Goal: Task Accomplishment & Management: Manage account settings

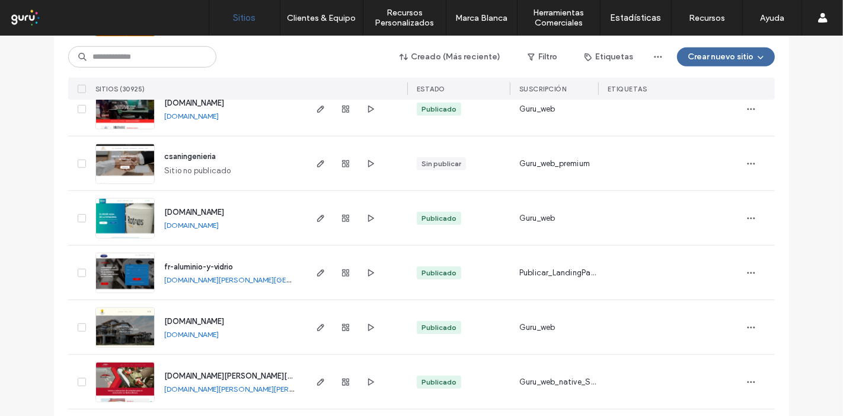
scroll to position [988, 0]
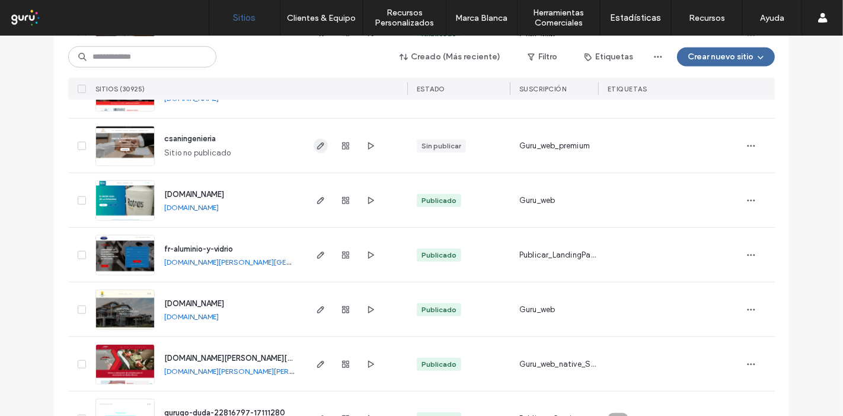
click at [318, 145] on use "button" at bounding box center [320, 145] width 7 height 7
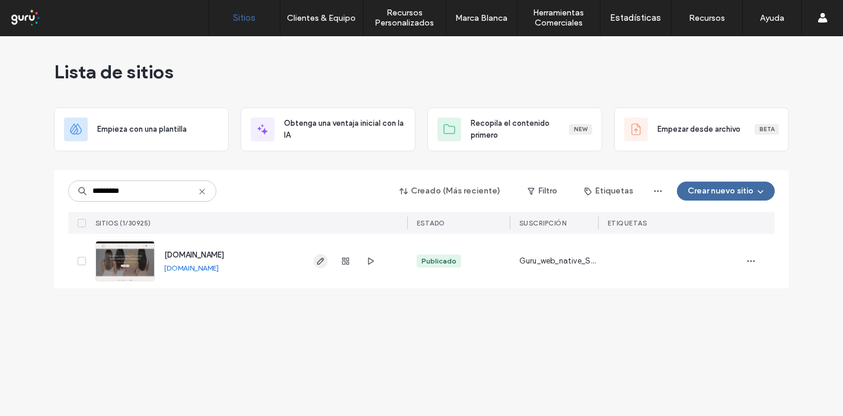
type input "*********"
click at [317, 264] on icon "button" at bounding box center [320, 260] width 9 height 9
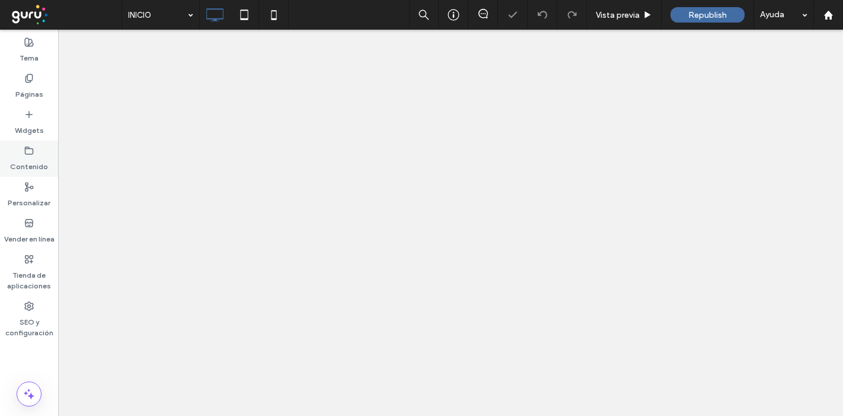
click at [34, 160] on label "Contenido" at bounding box center [29, 163] width 38 height 17
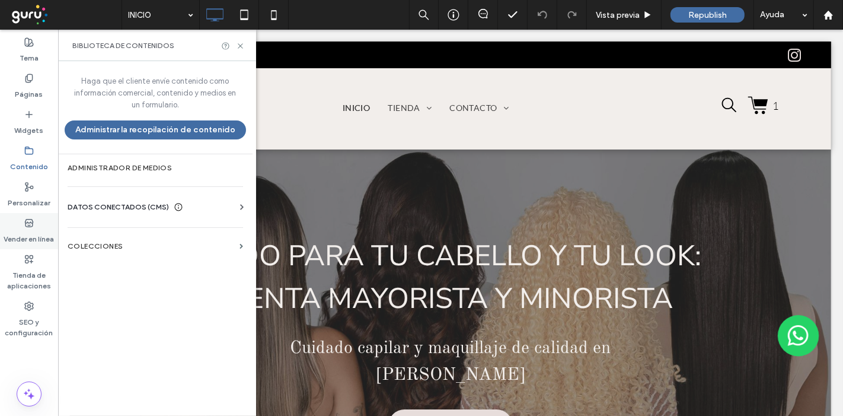
click at [33, 229] on label "Vender en línea" at bounding box center [29, 236] width 50 height 17
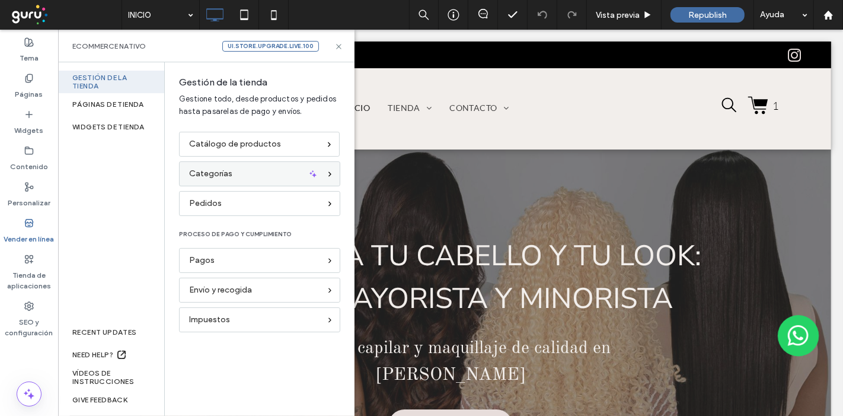
click at [238, 170] on div "Categorías" at bounding box center [254, 173] width 131 height 13
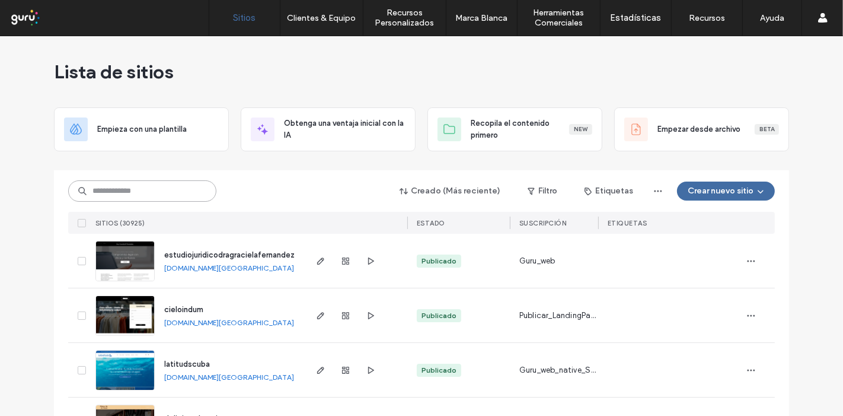
click at [176, 189] on input at bounding box center [142, 190] width 148 height 21
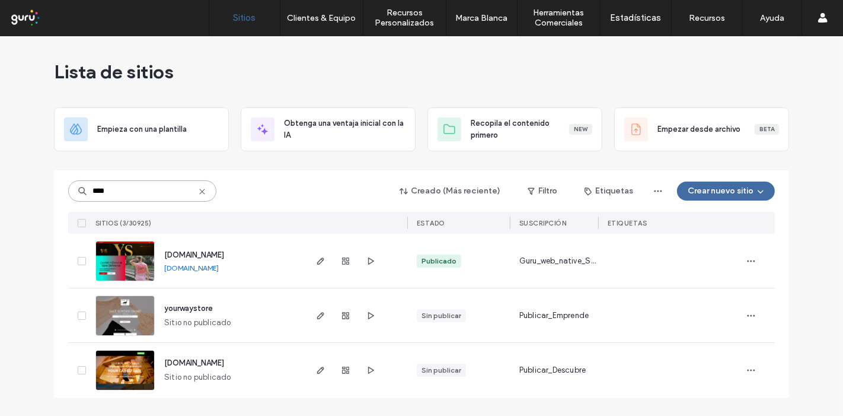
type input "****"
click at [203, 190] on icon at bounding box center [202, 191] width 9 height 9
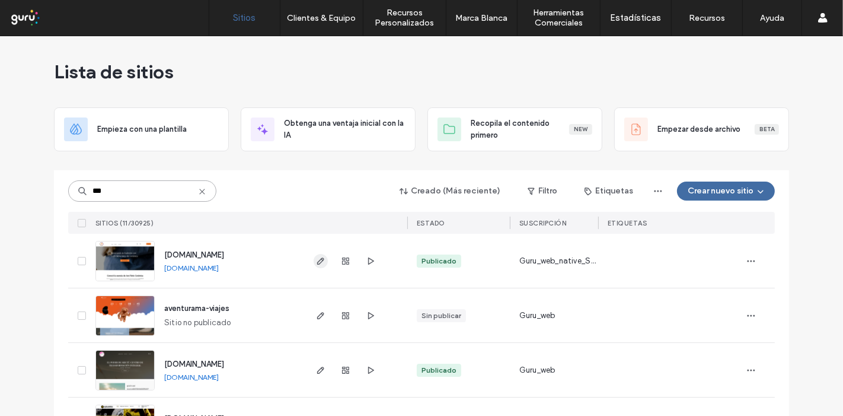
type input "***"
click at [317, 263] on icon "button" at bounding box center [320, 260] width 9 height 9
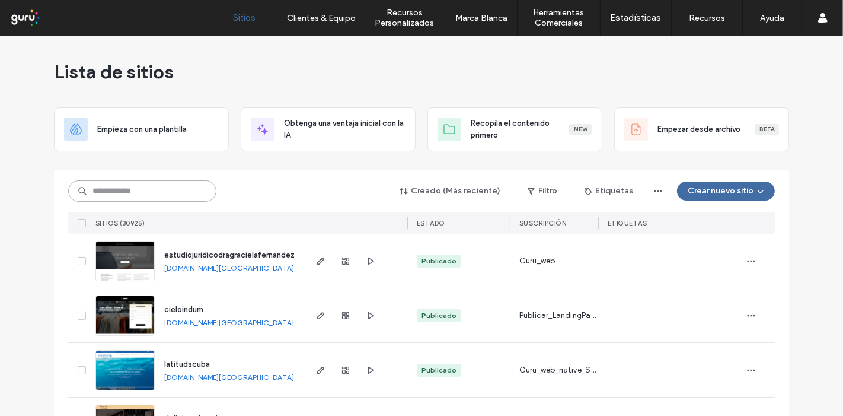
click at [144, 185] on input at bounding box center [142, 190] width 148 height 21
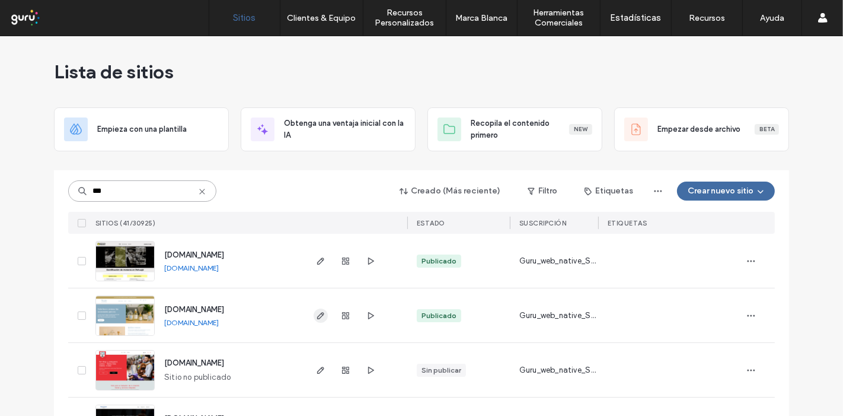
type input "***"
click at [317, 316] on icon "button" at bounding box center [320, 315] width 9 height 9
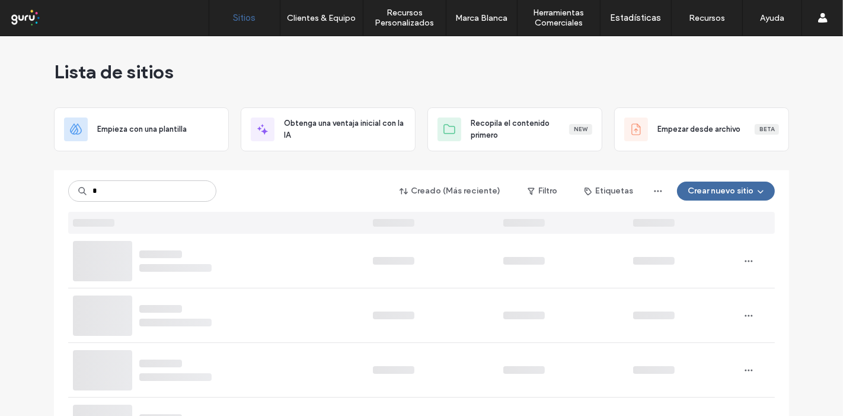
type input "*"
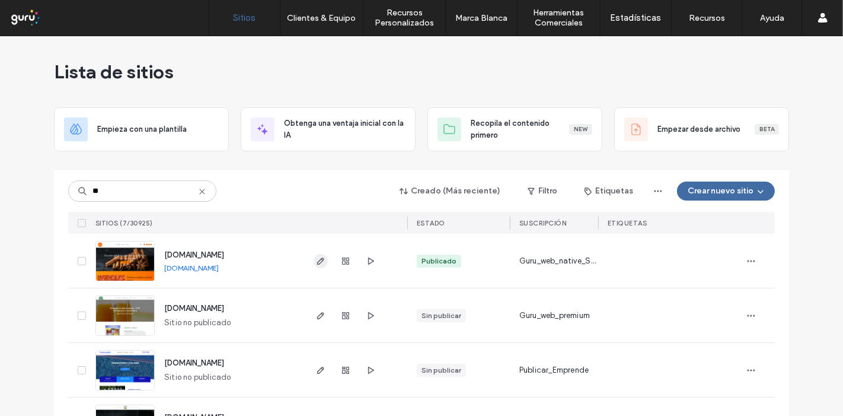
type input "**"
click at [315, 265] on span "button" at bounding box center [321, 261] width 14 height 14
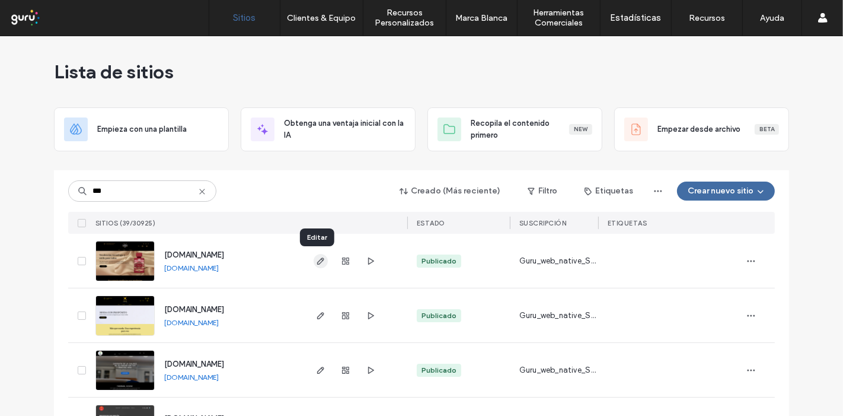
type input "***"
click at [317, 259] on icon "button" at bounding box center [320, 260] width 9 height 9
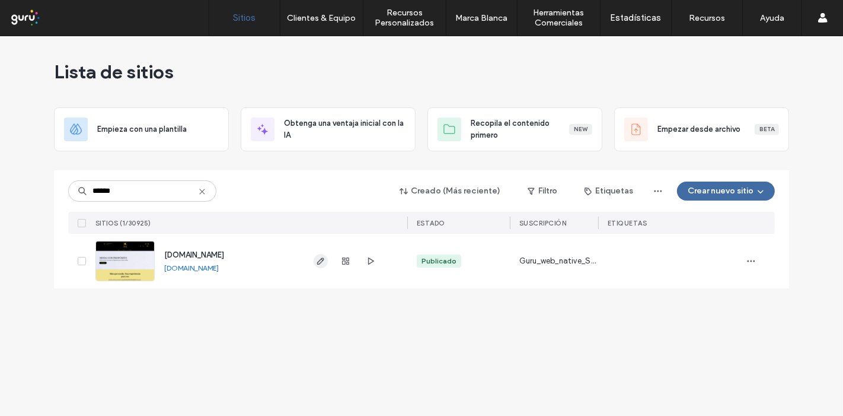
type input "******"
click at [323, 263] on icon "button" at bounding box center [320, 260] width 9 height 9
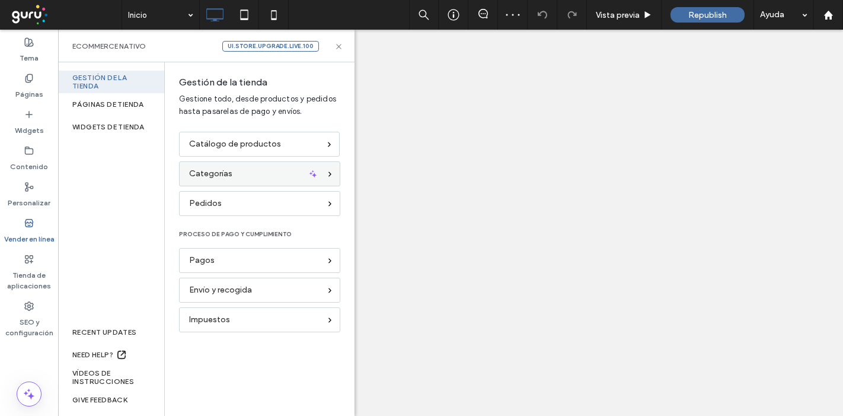
click at [234, 168] on div "Categorías" at bounding box center [254, 173] width 131 height 13
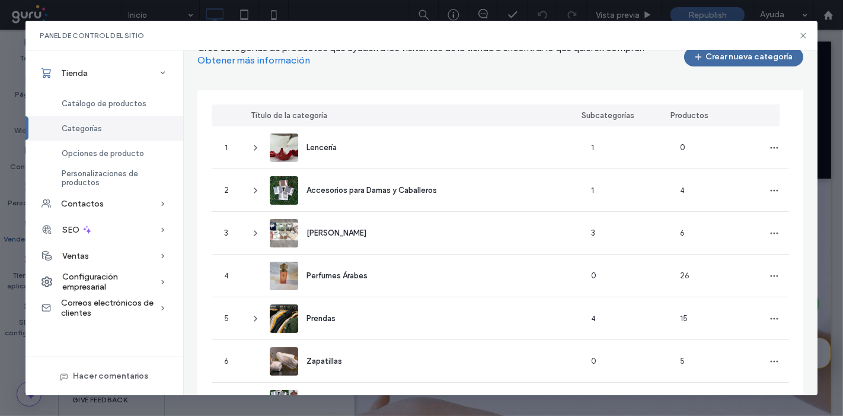
scroll to position [123, 0]
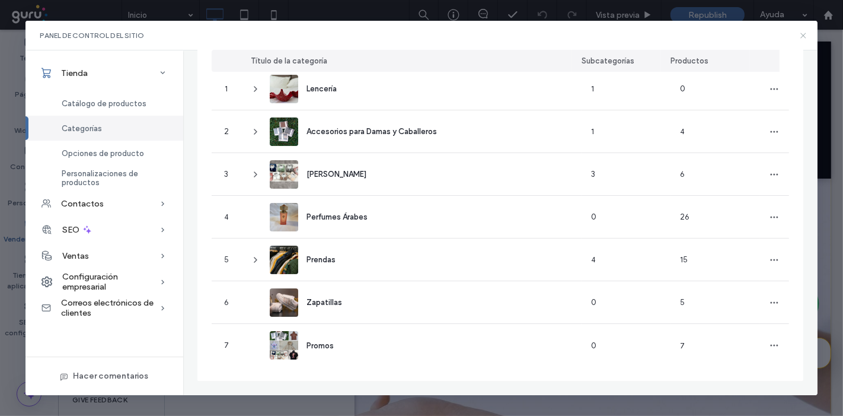
click at [801, 36] on icon at bounding box center [803, 35] width 9 height 9
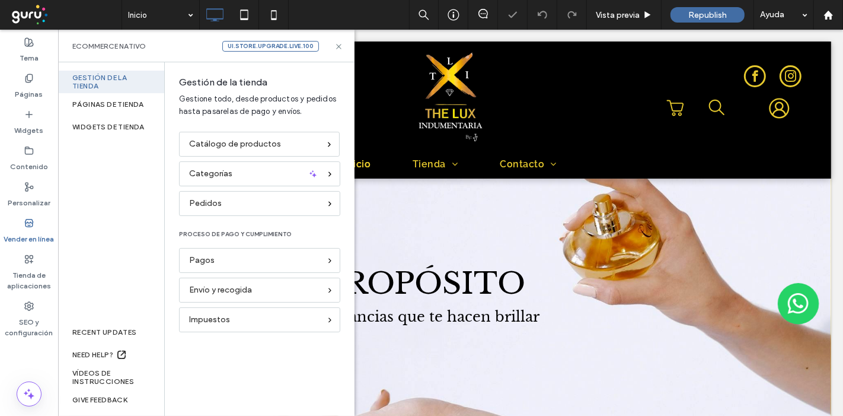
scroll to position [0, 0]
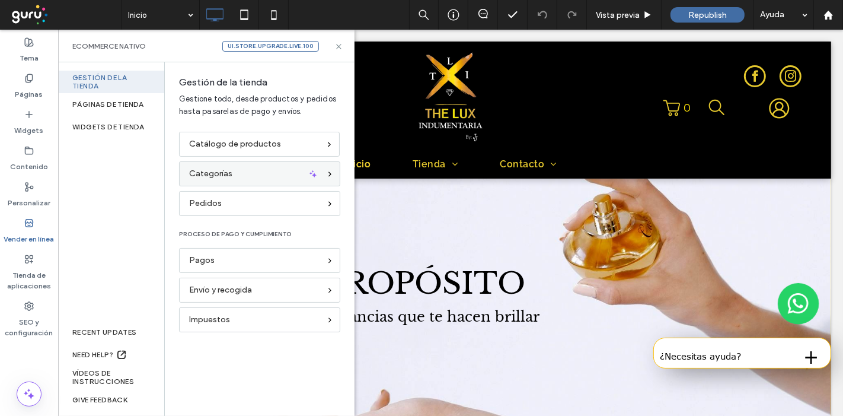
click at [234, 168] on div "Categorías" at bounding box center [254, 173] width 131 height 13
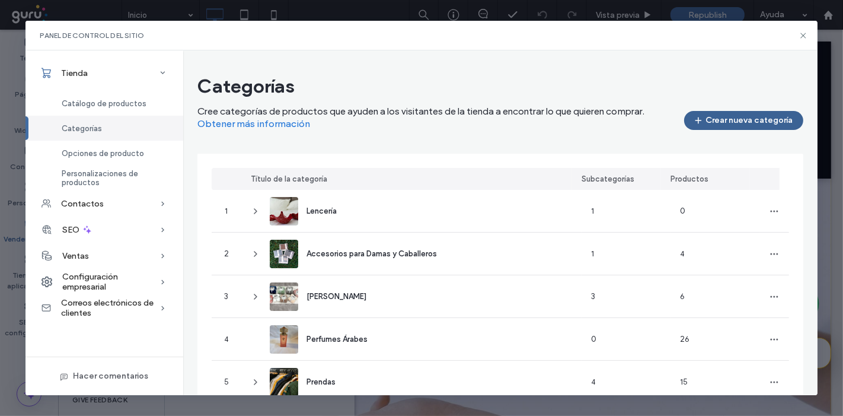
click at [756, 113] on button "Crear nueva categoría" at bounding box center [744, 120] width 119 height 19
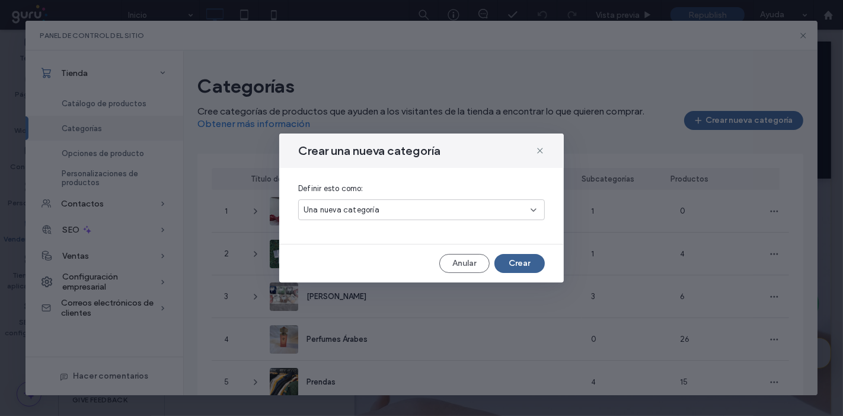
click at [530, 265] on button "Crear" at bounding box center [520, 263] width 50 height 19
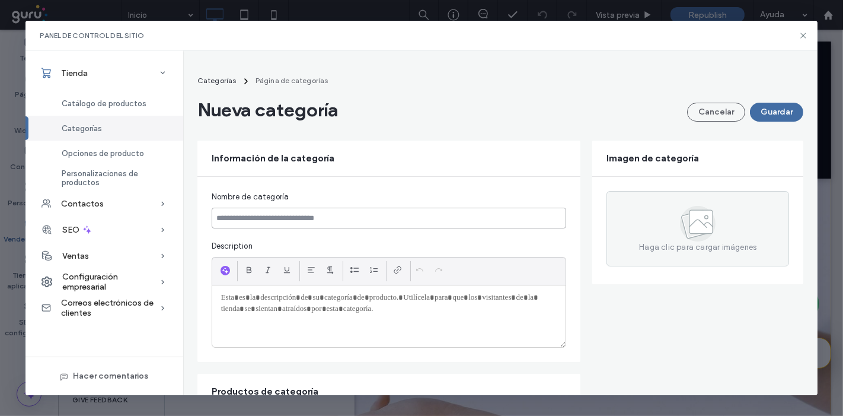
click at [396, 224] on input at bounding box center [389, 218] width 355 height 21
type input "******"
click at [769, 114] on button "Guardar" at bounding box center [776, 112] width 53 height 19
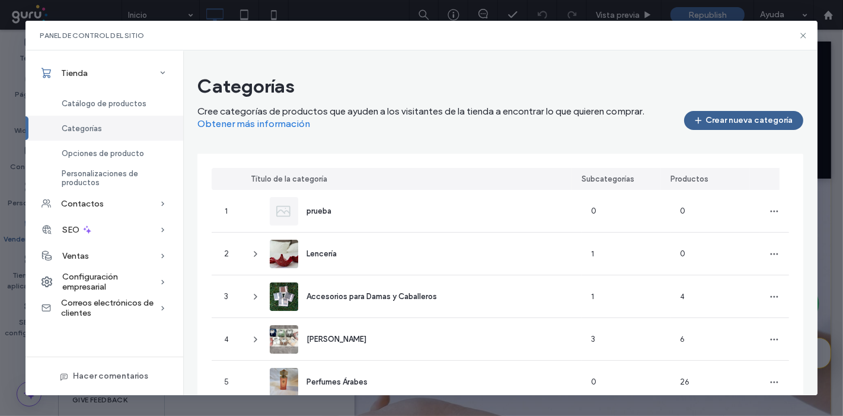
click at [738, 117] on button "Crear nueva categoría" at bounding box center [744, 120] width 119 height 19
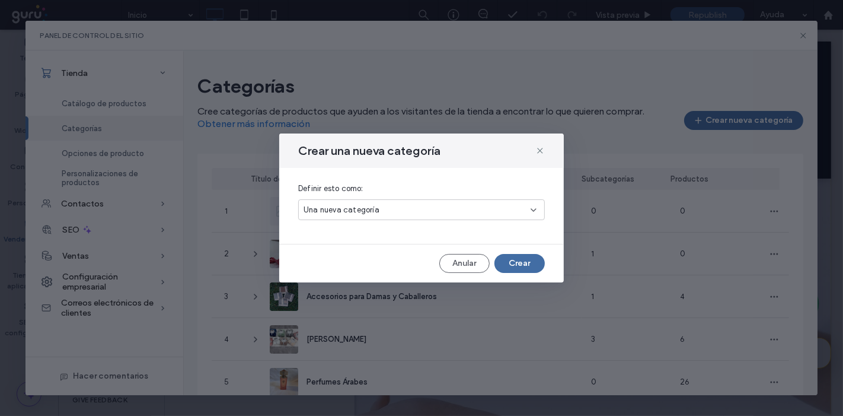
click at [442, 217] on div "Una nueva categoría" at bounding box center [421, 209] width 247 height 21
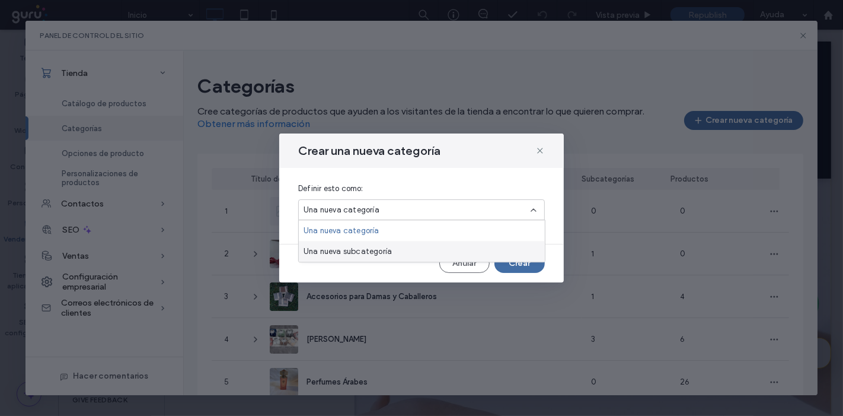
click at [362, 247] on span "Una nueva subcategoría" at bounding box center [348, 252] width 88 height 12
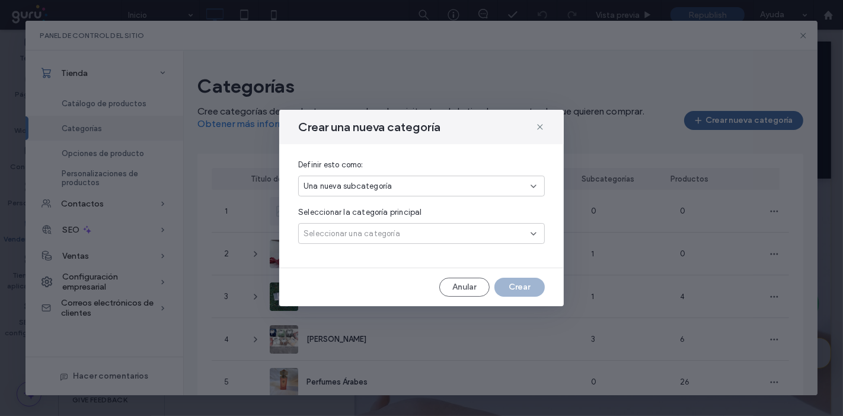
click at [475, 238] on div "Seleccionar una categoría" at bounding box center [417, 234] width 227 height 12
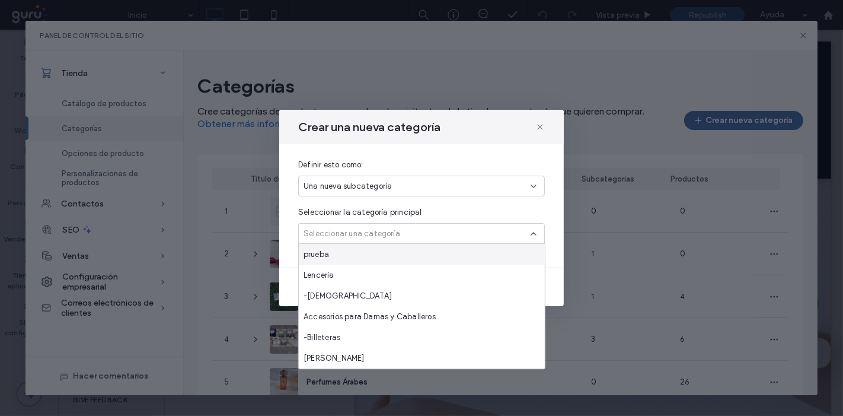
click at [377, 253] on div "prueba" at bounding box center [422, 254] width 246 height 21
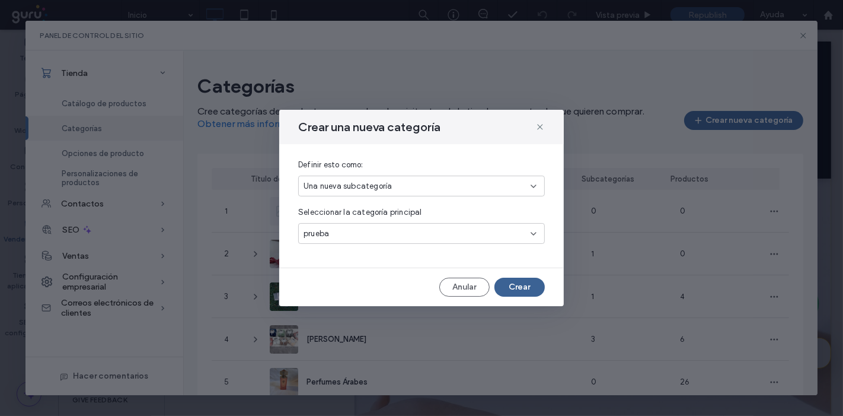
click at [544, 285] on button "Crear" at bounding box center [520, 287] width 50 height 19
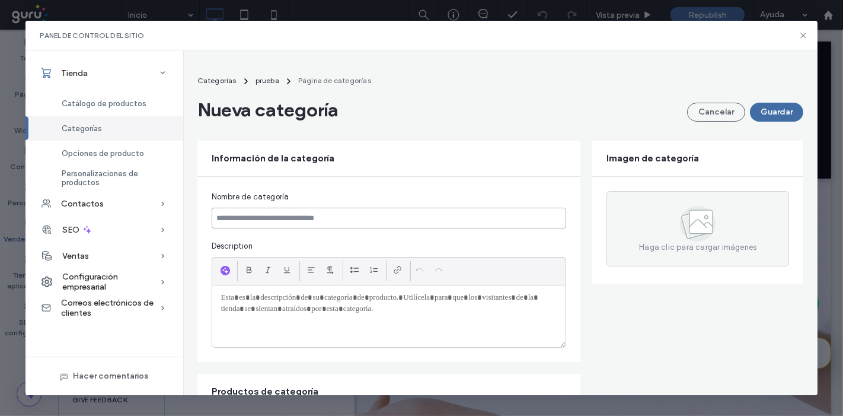
click at [505, 219] on input at bounding box center [389, 218] width 355 height 21
type input "*******"
click at [765, 110] on button "Guardar" at bounding box center [776, 112] width 53 height 19
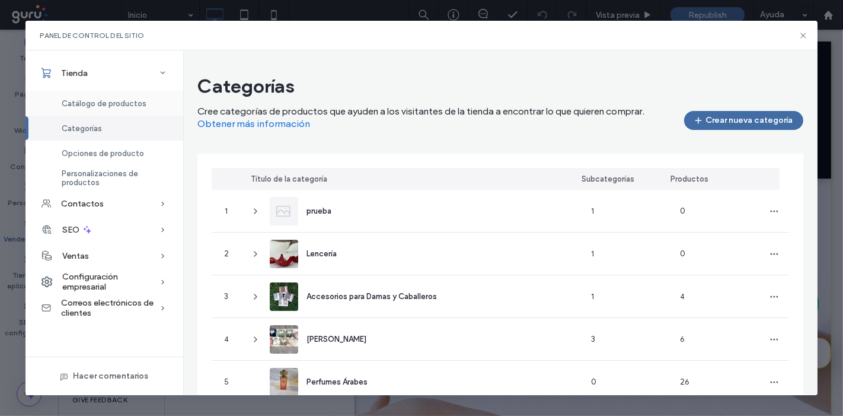
click at [90, 101] on span "Catálogo de productos" at bounding box center [104, 103] width 85 height 9
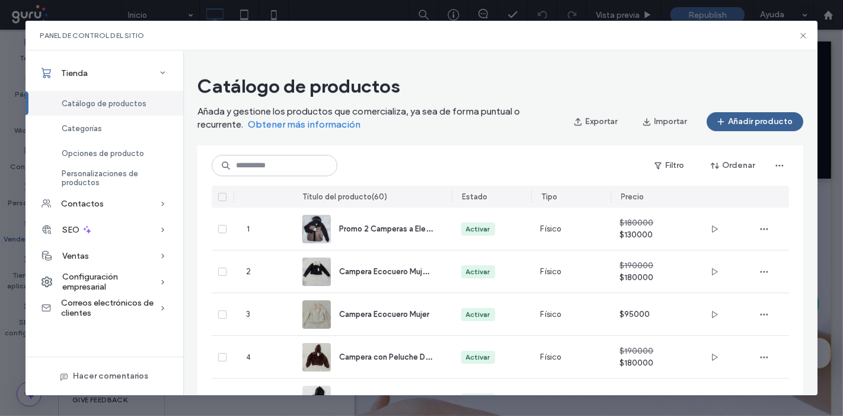
click at [740, 121] on button "Añadir producto" at bounding box center [755, 121] width 97 height 19
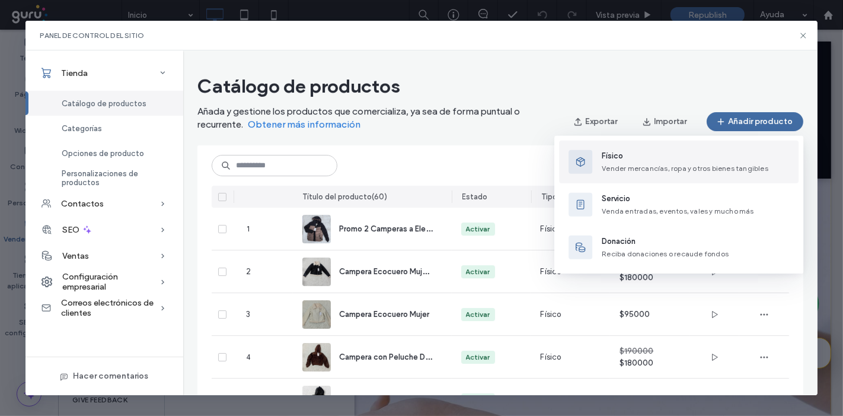
click at [667, 161] on div "Físico Vender mercancías, ropa y otros bienes tangibles" at bounding box center [685, 162] width 167 height 24
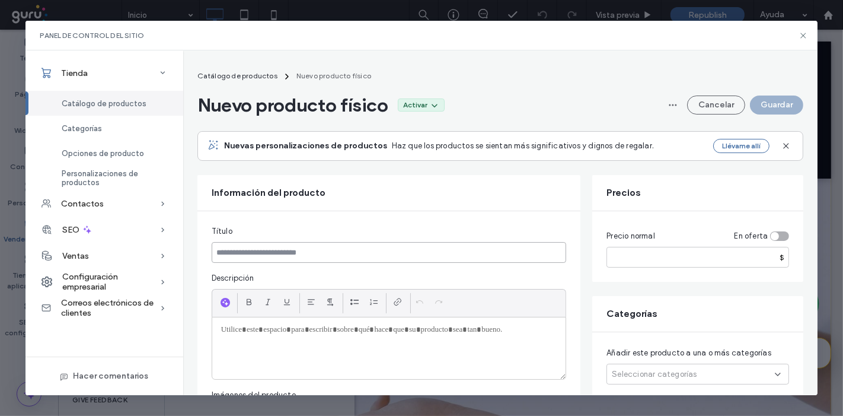
click at [342, 249] on input at bounding box center [389, 252] width 355 height 21
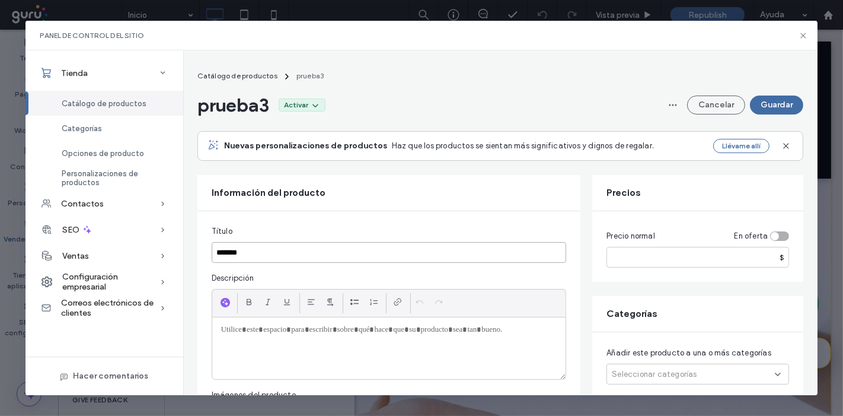
type input "*******"
click at [671, 265] on input "number" at bounding box center [698, 257] width 183 height 21
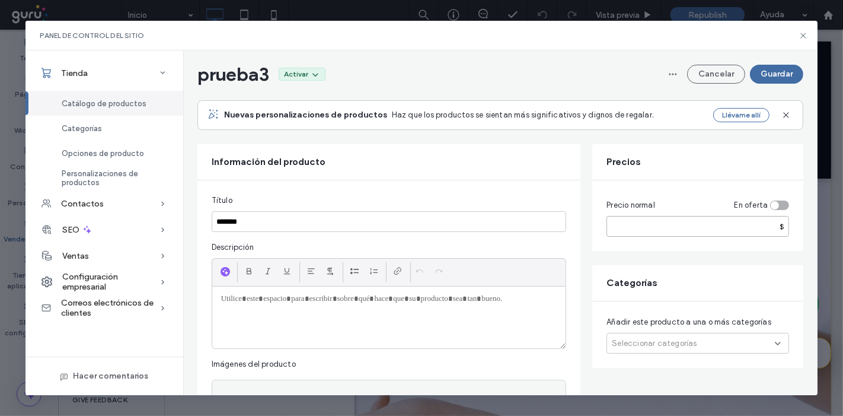
scroll to position [132, 0]
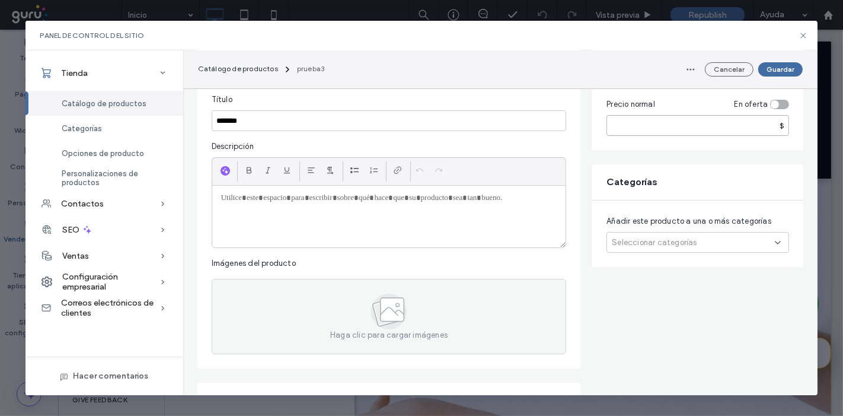
type input "**"
click at [671, 238] on span "Seleccionar categorías" at bounding box center [654, 243] width 85 height 12
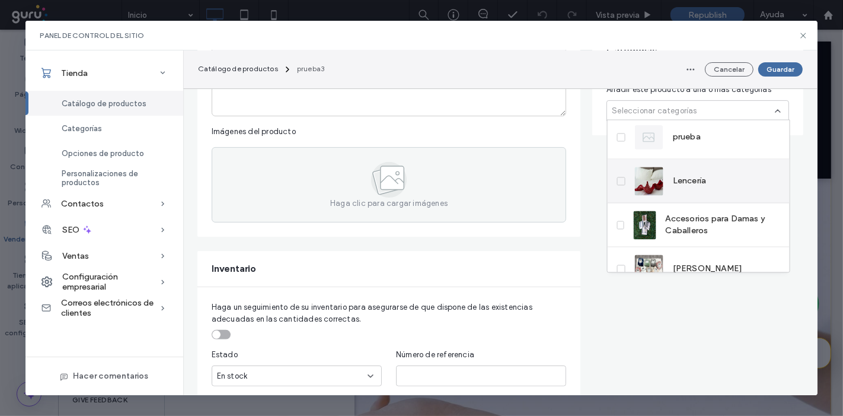
scroll to position [0, 0]
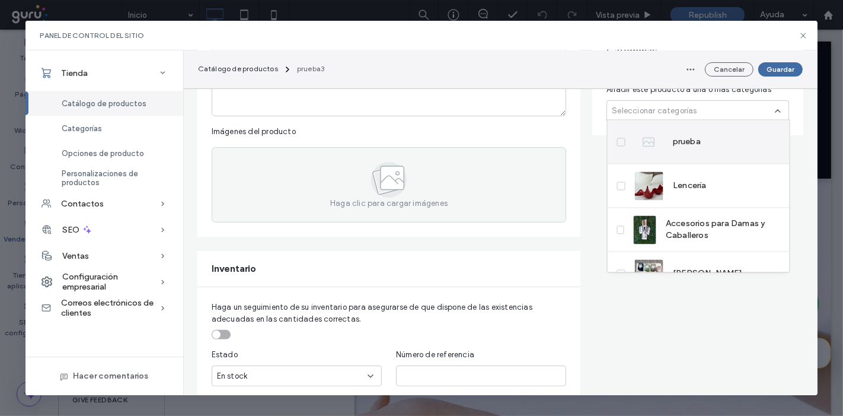
click at [698, 143] on span "prueba" at bounding box center [687, 142] width 28 height 12
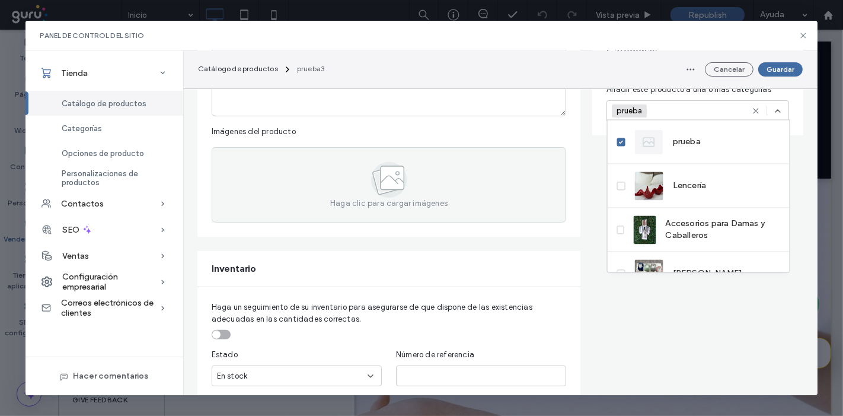
click at [756, 108] on icon at bounding box center [756, 110] width 9 height 9
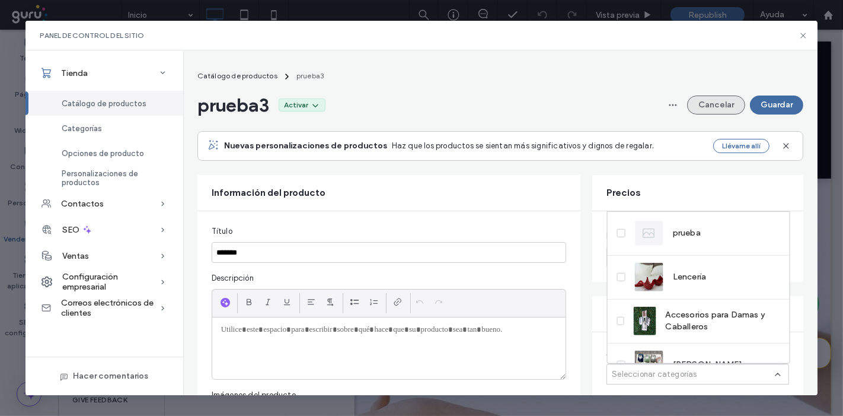
click at [712, 101] on button "Cancelar" at bounding box center [716, 104] width 58 height 19
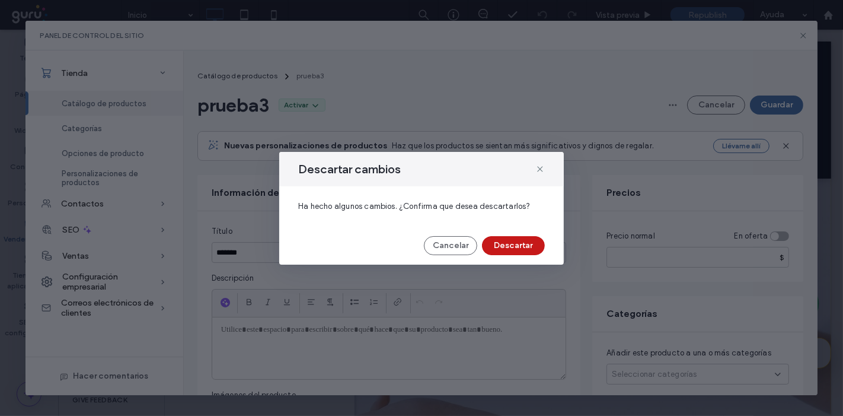
click at [498, 240] on button "Descartar" at bounding box center [513, 245] width 63 height 19
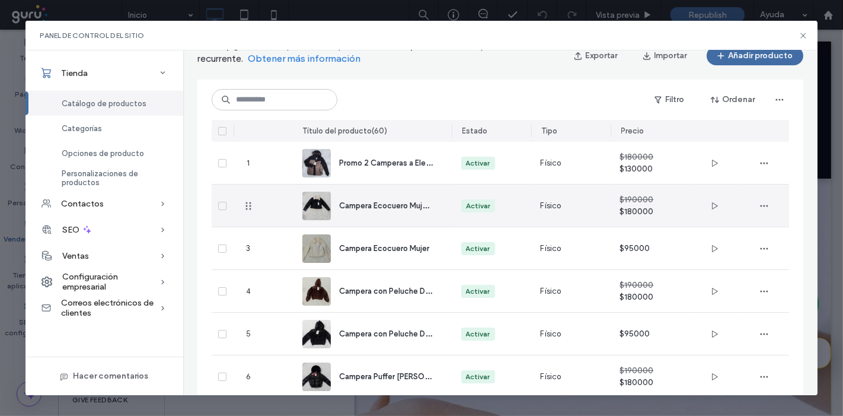
scroll to position [382, 0]
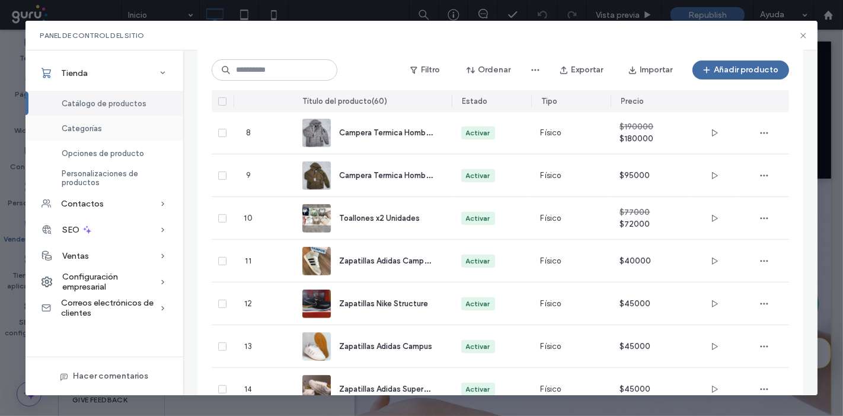
click at [107, 128] on div "Categorías" at bounding box center [105, 128] width 158 height 25
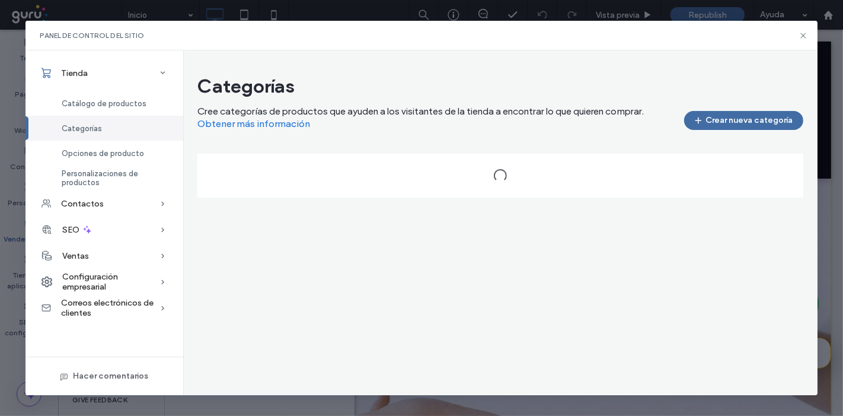
scroll to position [0, 0]
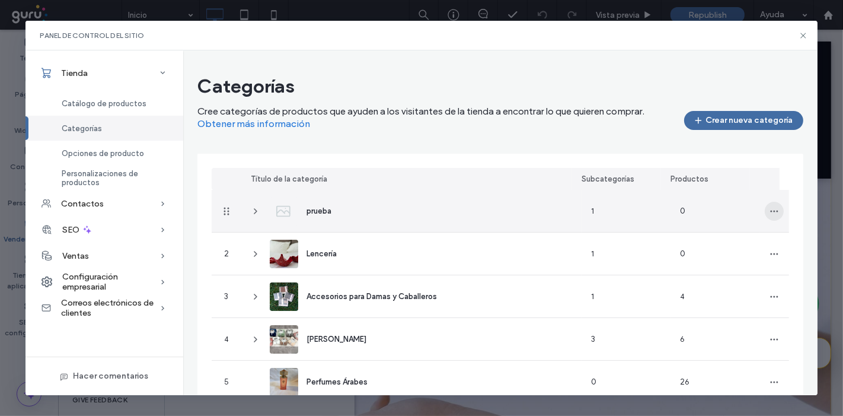
click at [770, 215] on icon "button" at bounding box center [774, 210] width 9 height 9
click at [722, 265] on span "Suprimir categoría" at bounding box center [726, 265] width 68 height 12
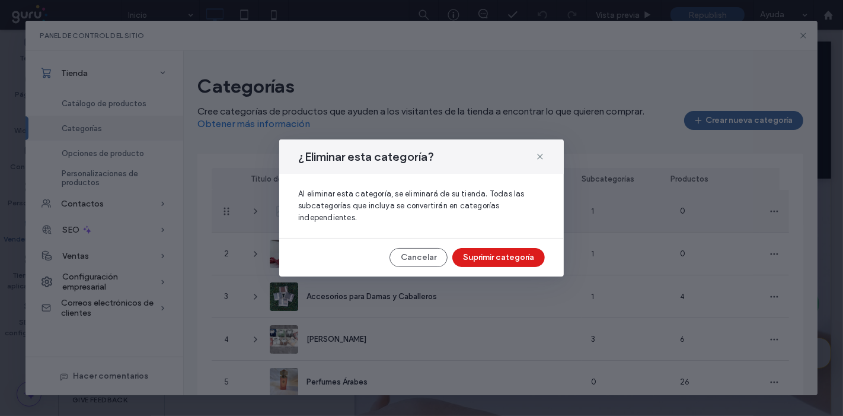
click at [500, 264] on button "Suprimir categoría" at bounding box center [499, 257] width 93 height 19
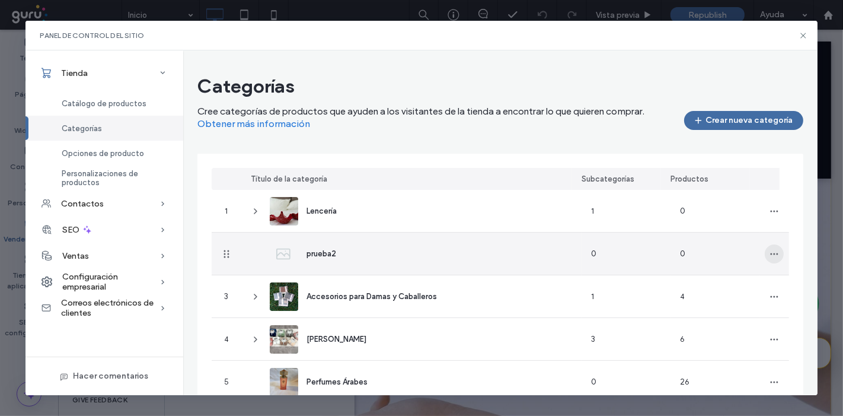
click at [765, 253] on span "button" at bounding box center [774, 253] width 19 height 19
click at [727, 302] on span "Suprimir categoría" at bounding box center [726, 308] width 68 height 12
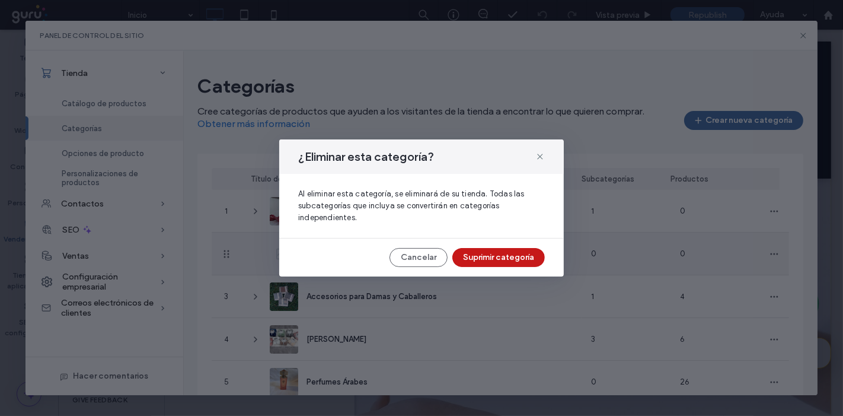
click at [543, 259] on button "Suprimir categoría" at bounding box center [499, 257] width 93 height 19
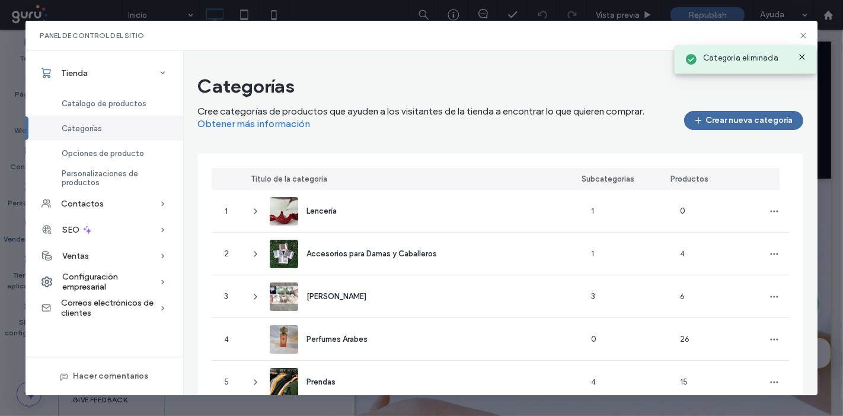
click at [806, 38] on div "Categoría eliminada" at bounding box center [746, 56] width 148 height 41
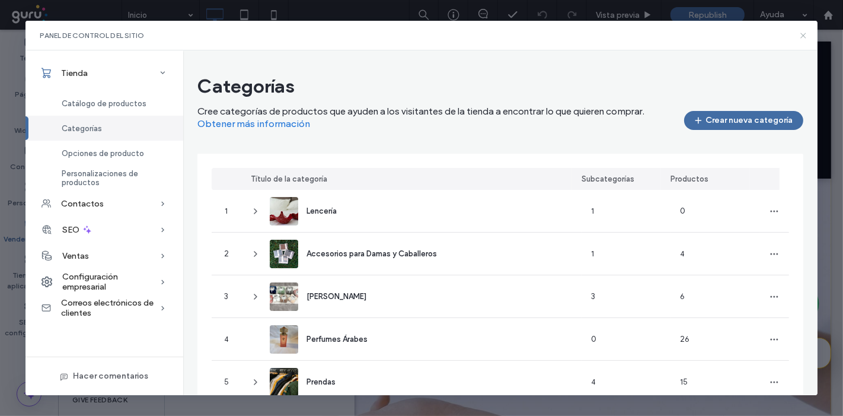
click at [806, 37] on use at bounding box center [803, 35] width 5 height 5
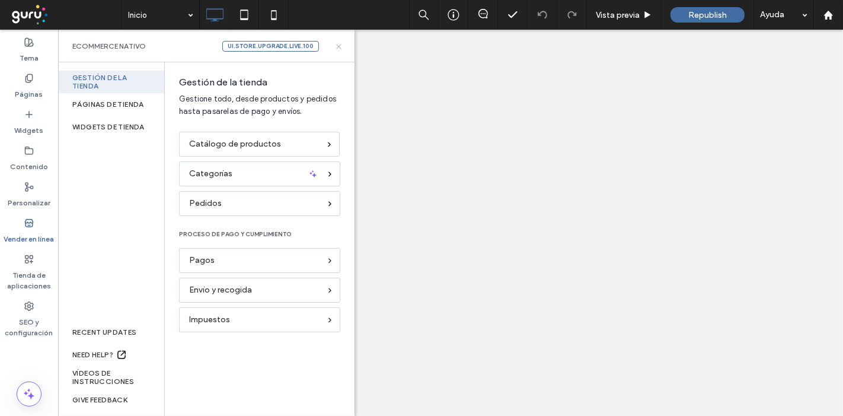
click at [340, 48] on icon at bounding box center [339, 46] width 9 height 9
